Goal: Check status: Check status

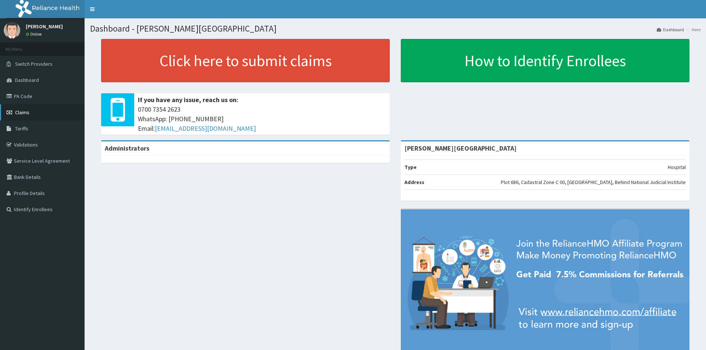
click at [24, 113] on span "Claims" at bounding box center [22, 112] width 14 height 7
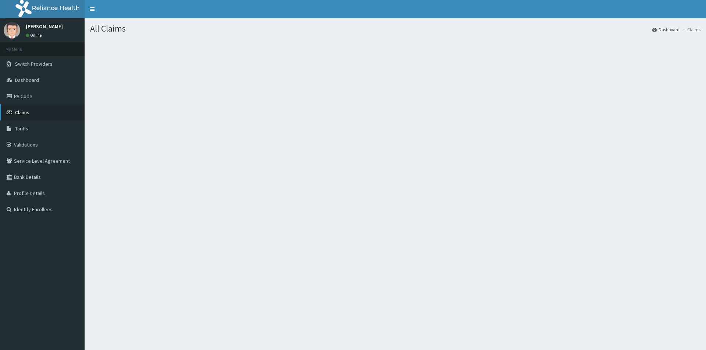
click at [21, 111] on span "Claims" at bounding box center [22, 112] width 14 height 7
click at [15, 112] on span "Claims" at bounding box center [22, 112] width 14 height 7
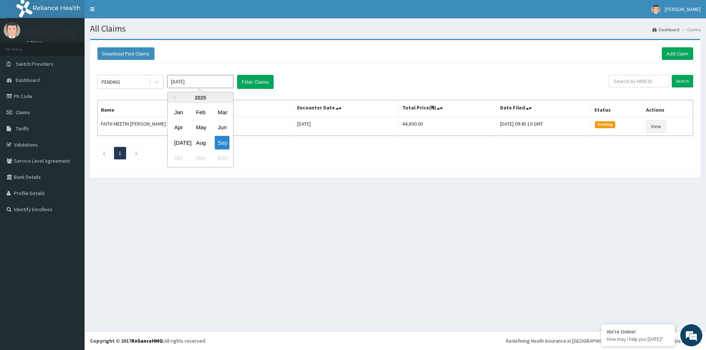
click at [219, 83] on input "Sep 2025" at bounding box center [200, 81] width 66 height 13
click at [201, 142] on div "Aug" at bounding box center [200, 143] width 15 height 14
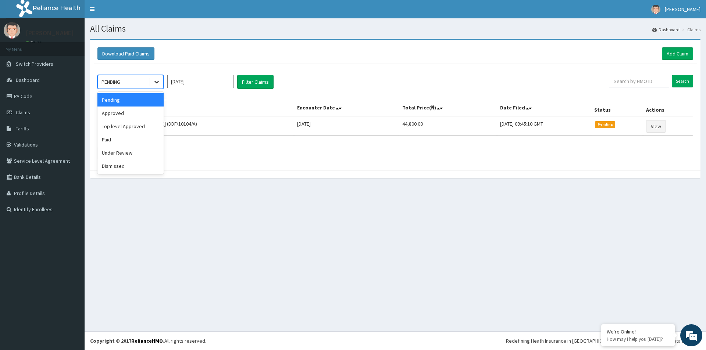
click at [157, 82] on icon at bounding box center [156, 81] width 7 height 7
click at [124, 101] on div "Pending" at bounding box center [130, 99] width 66 height 13
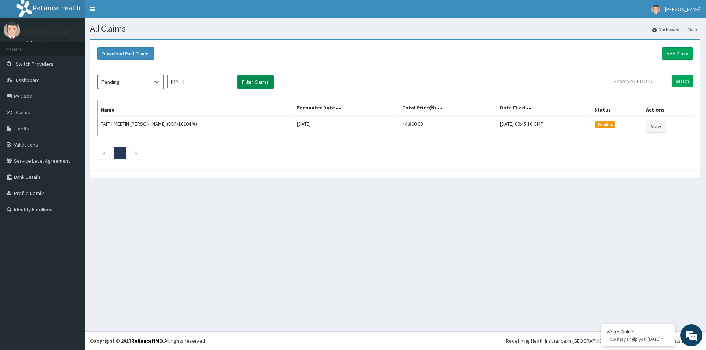
click at [255, 81] on button "Filter Claims" at bounding box center [255, 82] width 36 height 14
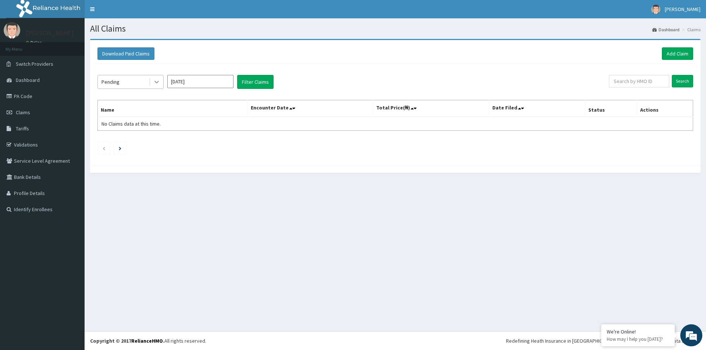
click at [159, 79] on icon at bounding box center [156, 81] width 7 height 7
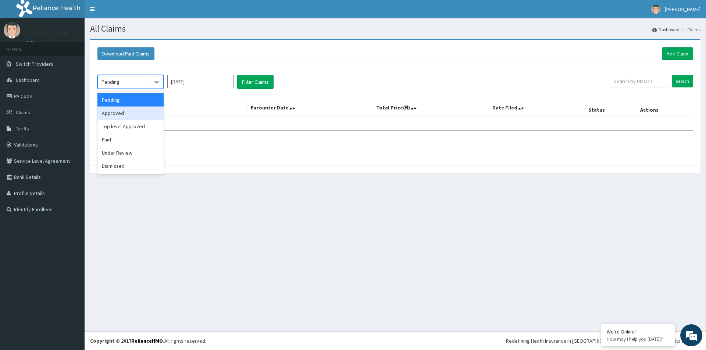
click at [122, 115] on div "Approved" at bounding box center [130, 113] width 66 height 13
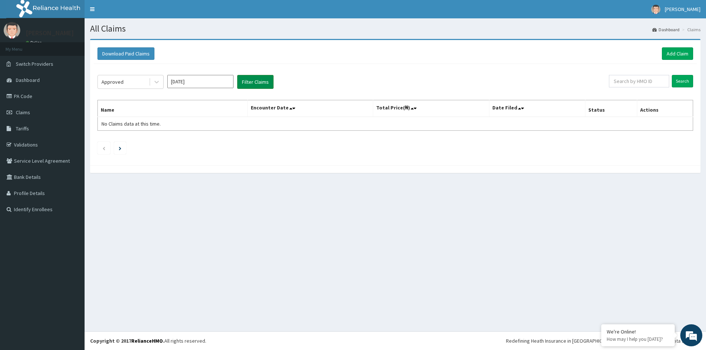
click at [261, 82] on button "Filter Claims" at bounding box center [255, 82] width 36 height 14
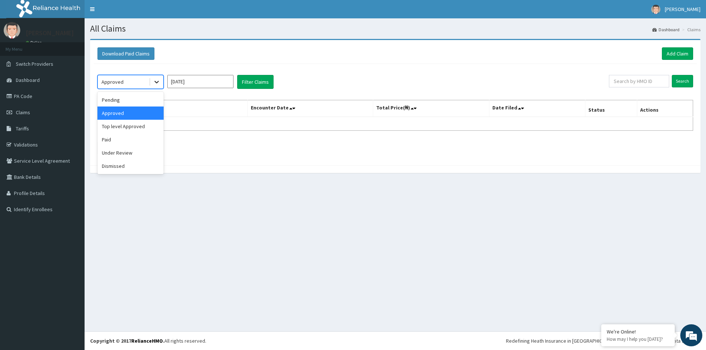
click at [158, 82] on icon at bounding box center [156, 82] width 4 height 3
click at [128, 124] on div "Top level Approved" at bounding box center [130, 126] width 66 height 13
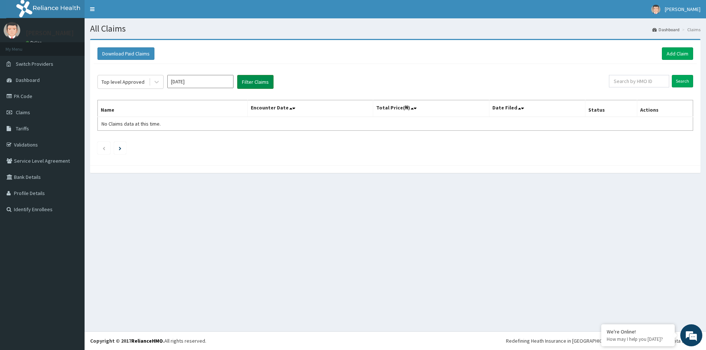
click at [258, 85] on button "Filter Claims" at bounding box center [255, 82] width 36 height 14
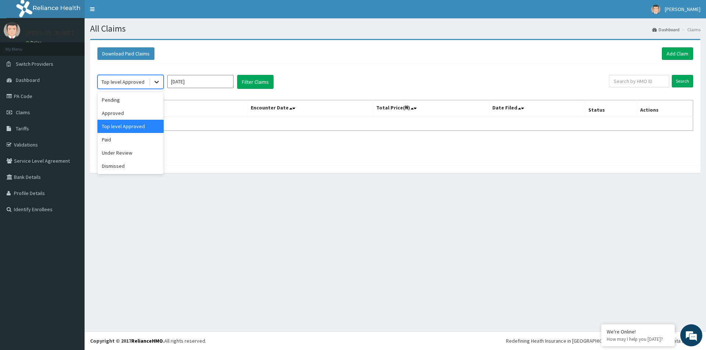
click at [157, 81] on icon at bounding box center [156, 81] width 7 height 7
click at [110, 140] on div "Paid" at bounding box center [130, 139] width 66 height 13
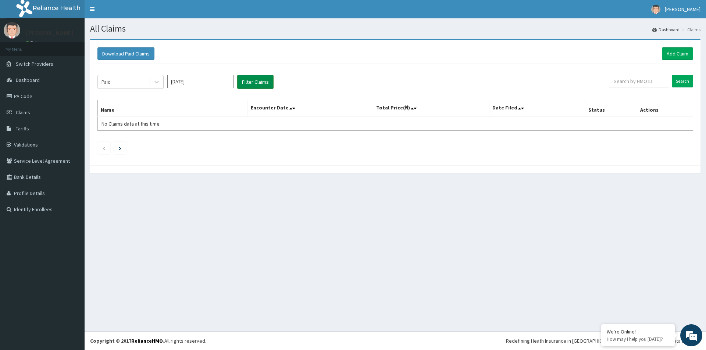
click at [248, 84] on button "Filter Claims" at bounding box center [255, 82] width 36 height 14
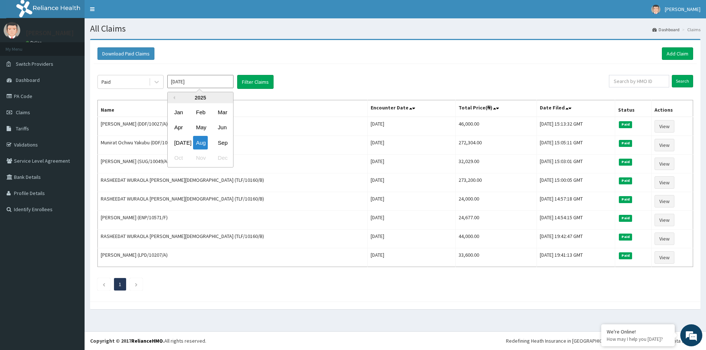
click at [195, 82] on input "Aug 2025" at bounding box center [200, 81] width 66 height 13
click at [219, 143] on div "Sep" at bounding box center [222, 143] width 15 height 14
type input "Sep 2025"
click at [257, 81] on button "Filter Claims" at bounding box center [255, 82] width 36 height 14
